Goal: Book appointment/travel/reservation

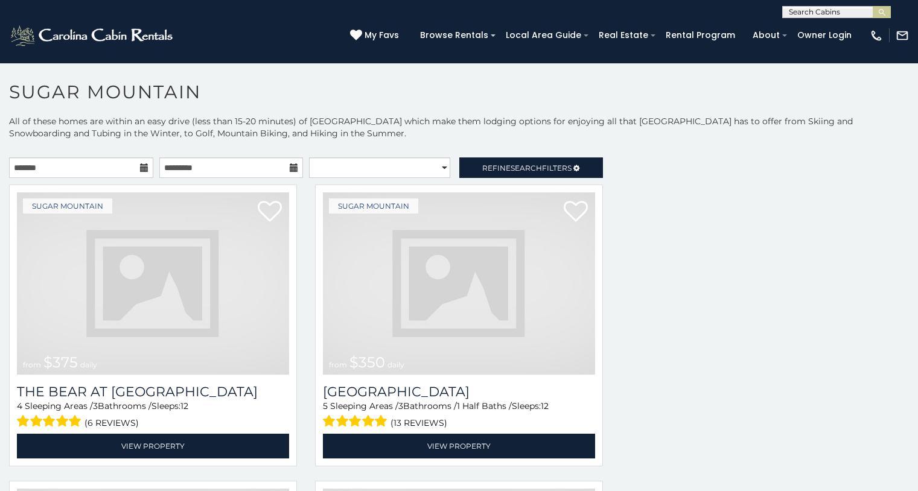
scroll to position [5, 0]
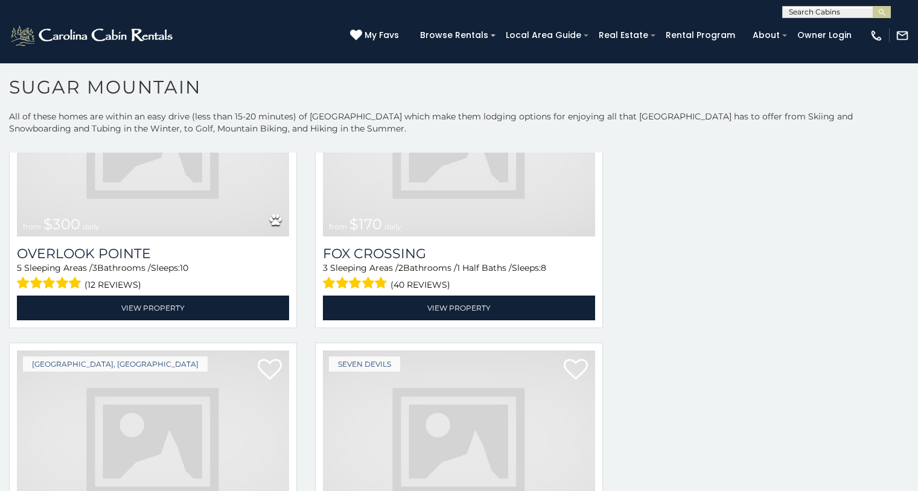
scroll to position [4057, 0]
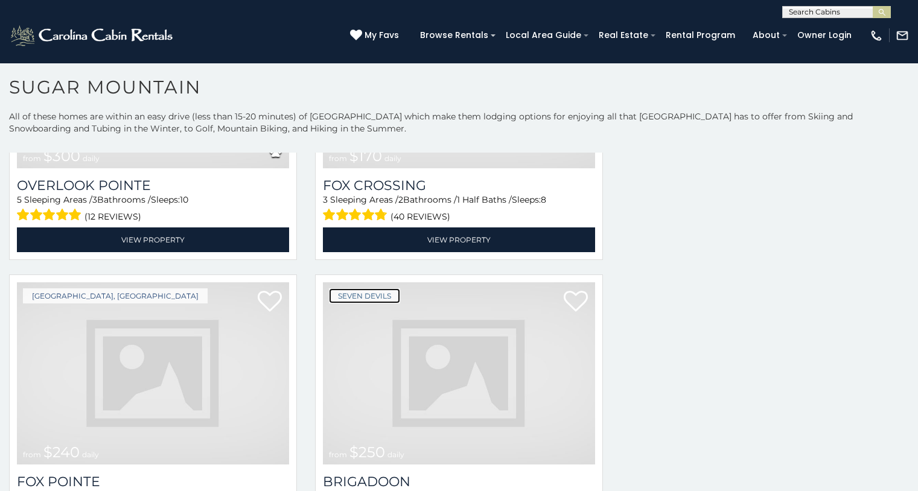
click at [362, 289] on link "Seven Devils" at bounding box center [364, 296] width 71 height 15
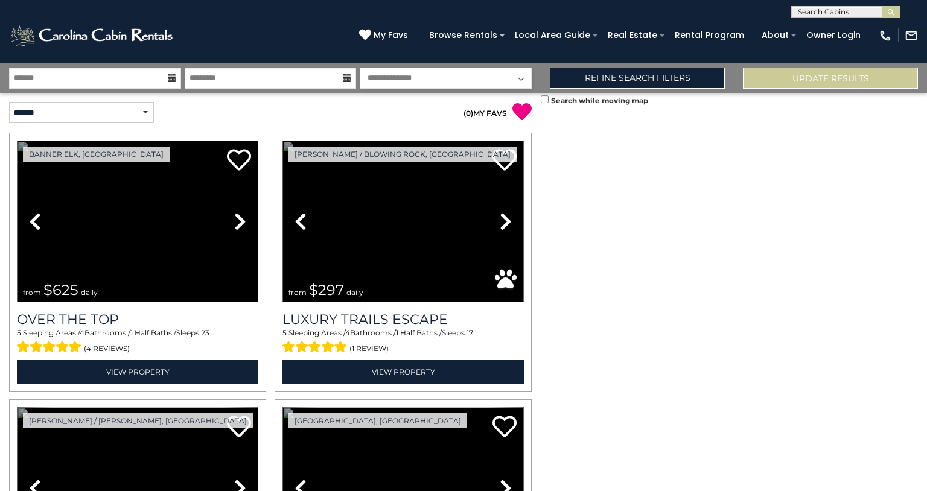
scroll to position [1435, 0]
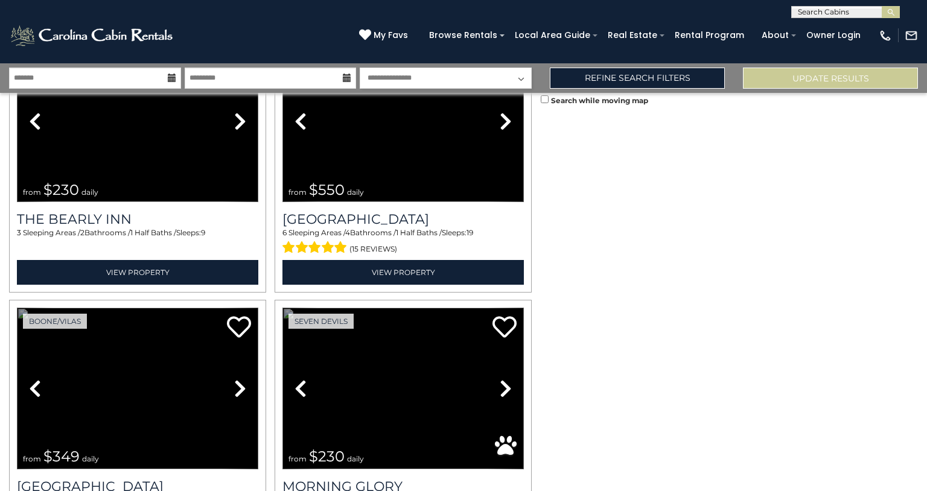
click at [17, 308] on link "Previous" at bounding box center [35, 389] width 36 height 162
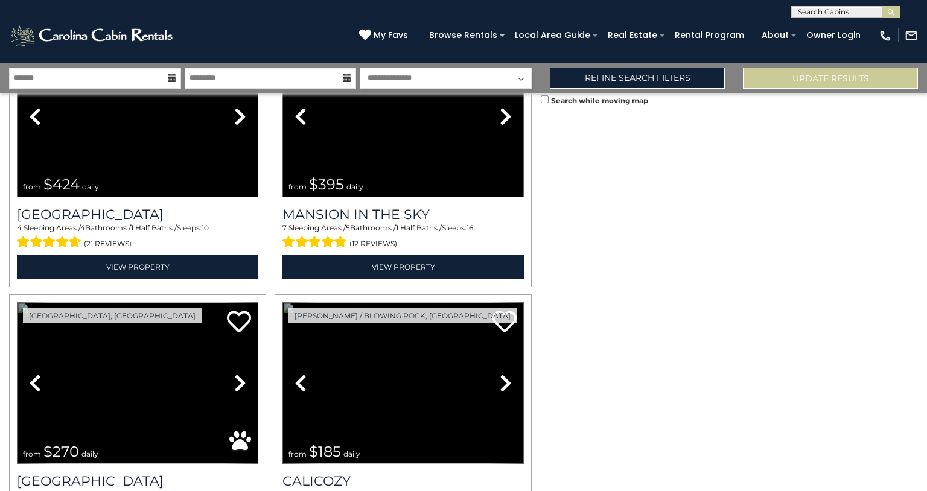
click at [17, 302] on link "Previous" at bounding box center [35, 383] width 36 height 162
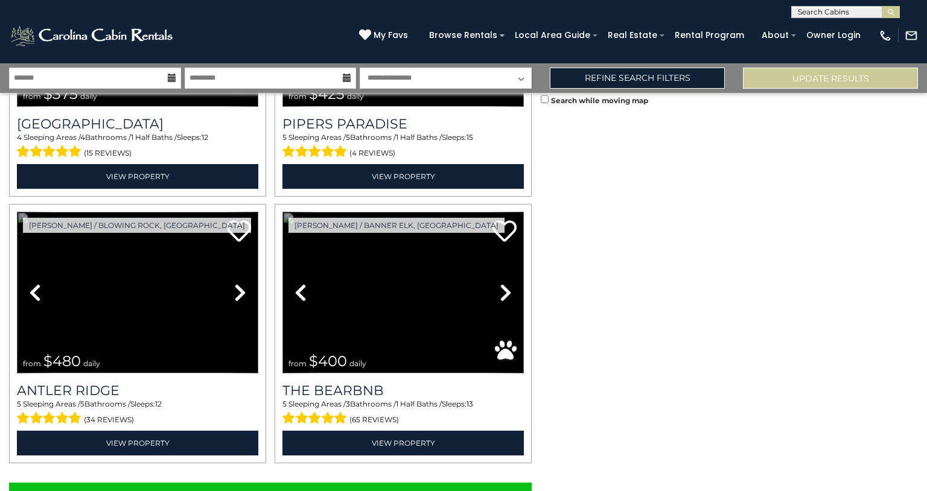
scroll to position [3673, 0]
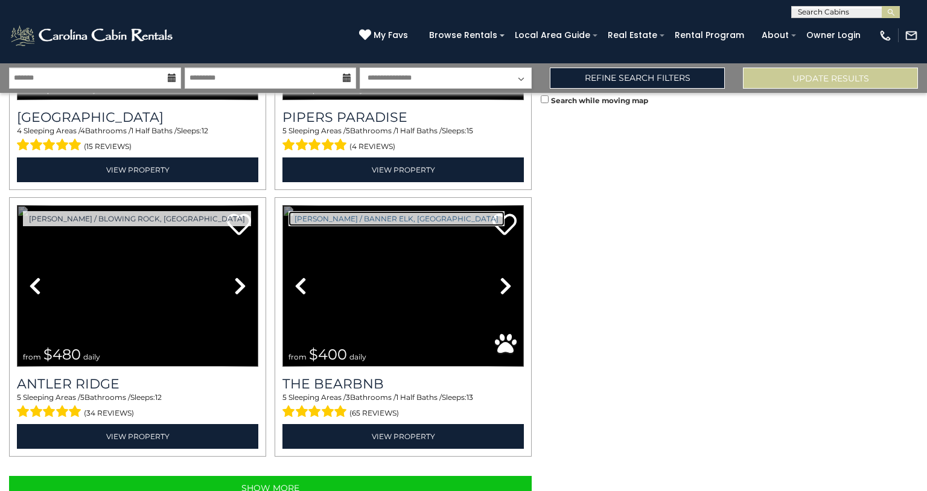
click at [343, 211] on link "[PERSON_NAME] / Banner Elk, [GEOGRAPHIC_DATA]" at bounding box center [397, 218] width 216 height 15
